Goal: Transaction & Acquisition: Purchase product/service

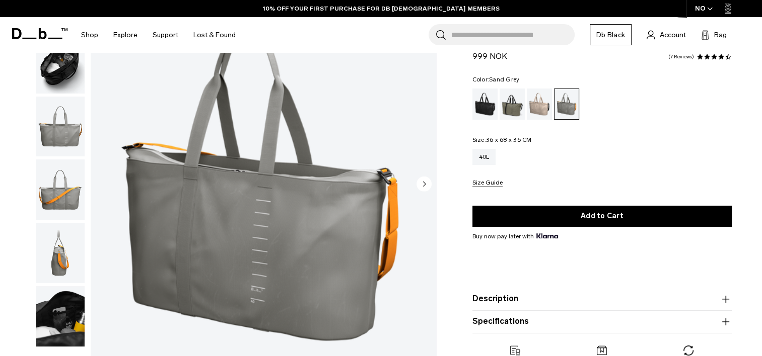
scroll to position [50, 0]
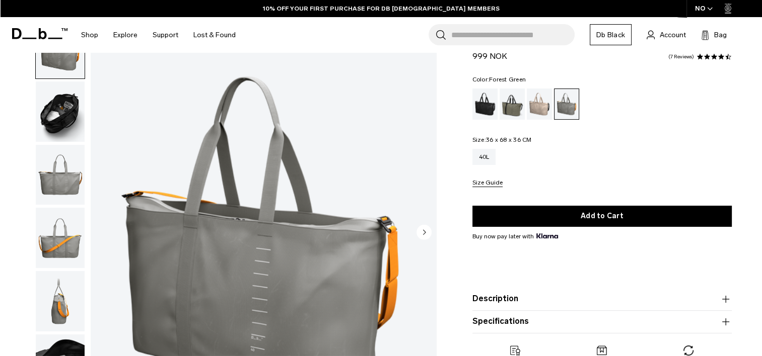
click at [509, 106] on div "Forest Green" at bounding box center [512, 104] width 26 height 31
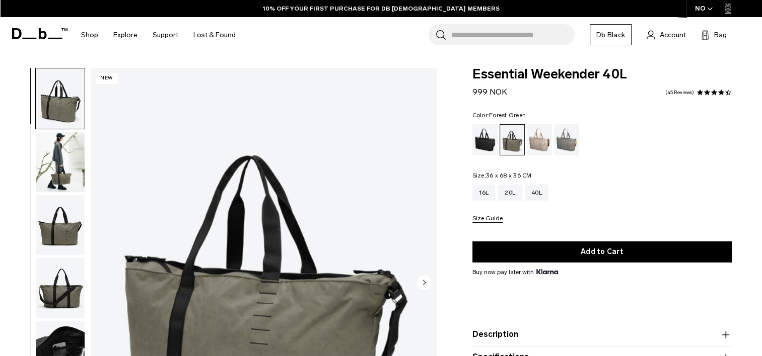
scroll to position [151, 0]
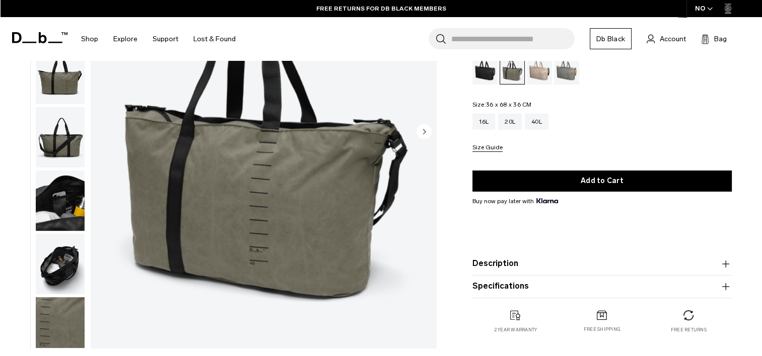
drag, startPoint x: 59, startPoint y: 278, endPoint x: 62, endPoint y: 271, distance: 7.7
click at [60, 278] on img "button" at bounding box center [60, 264] width 49 height 60
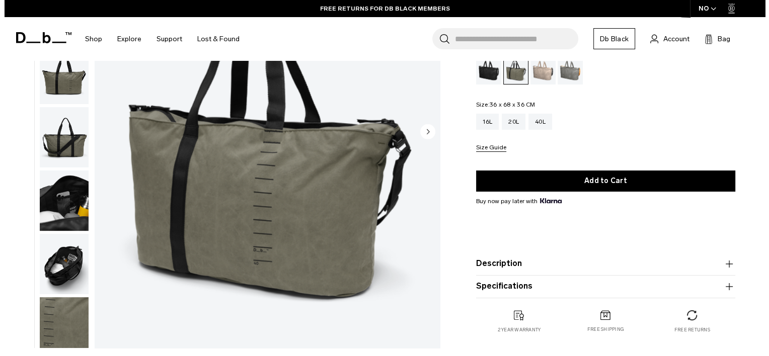
scroll to position [10, 0]
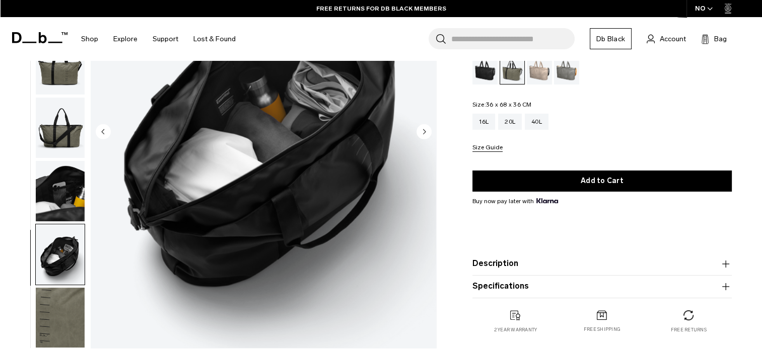
click at [303, 217] on img "6 / 7" at bounding box center [263, 132] width 345 height 431
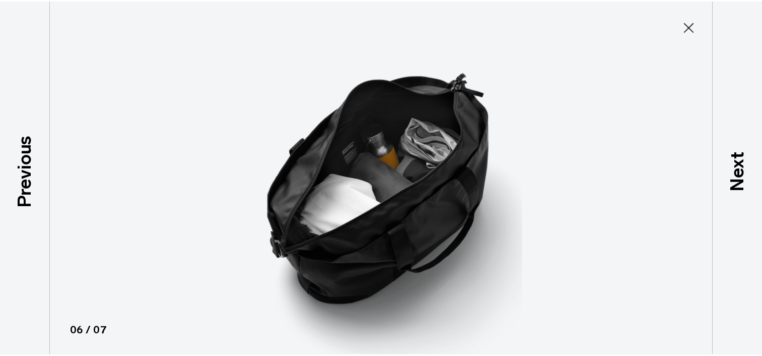
scroll to position [5, 0]
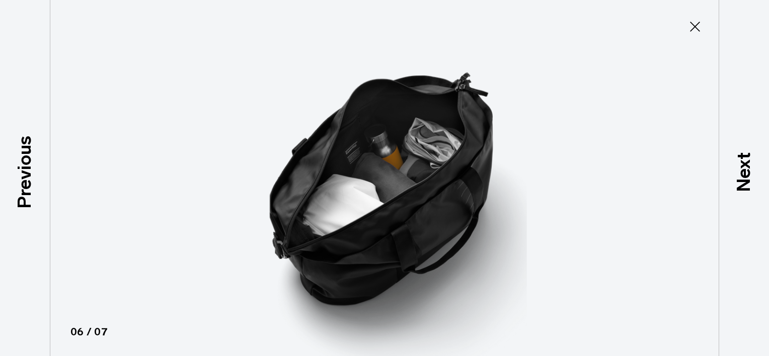
click at [695, 25] on icon at bounding box center [695, 27] width 16 height 16
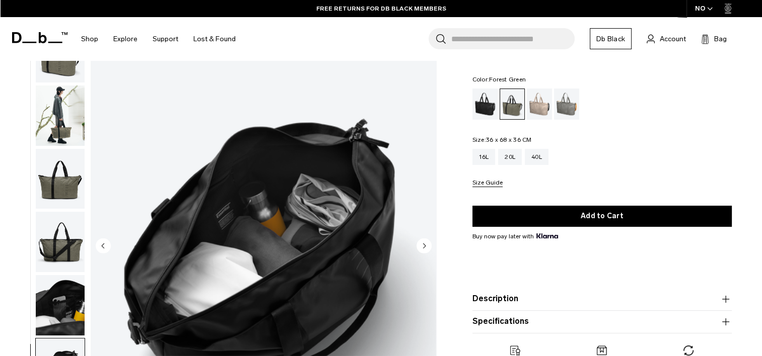
scroll to position [0, 0]
